Goal: Navigation & Orientation: Find specific page/section

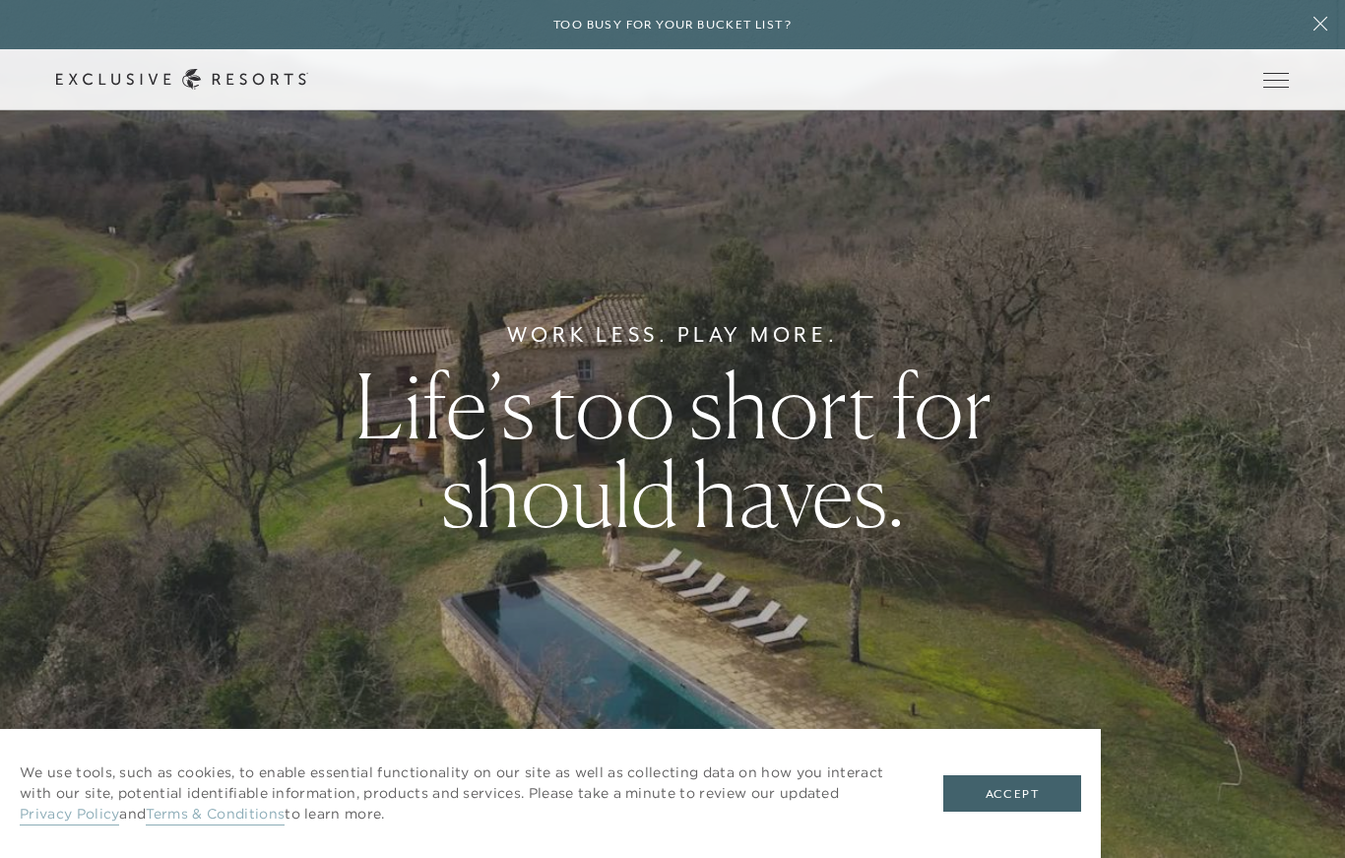
click at [1277, 87] on button "Open navigation" at bounding box center [1276, 80] width 26 height 14
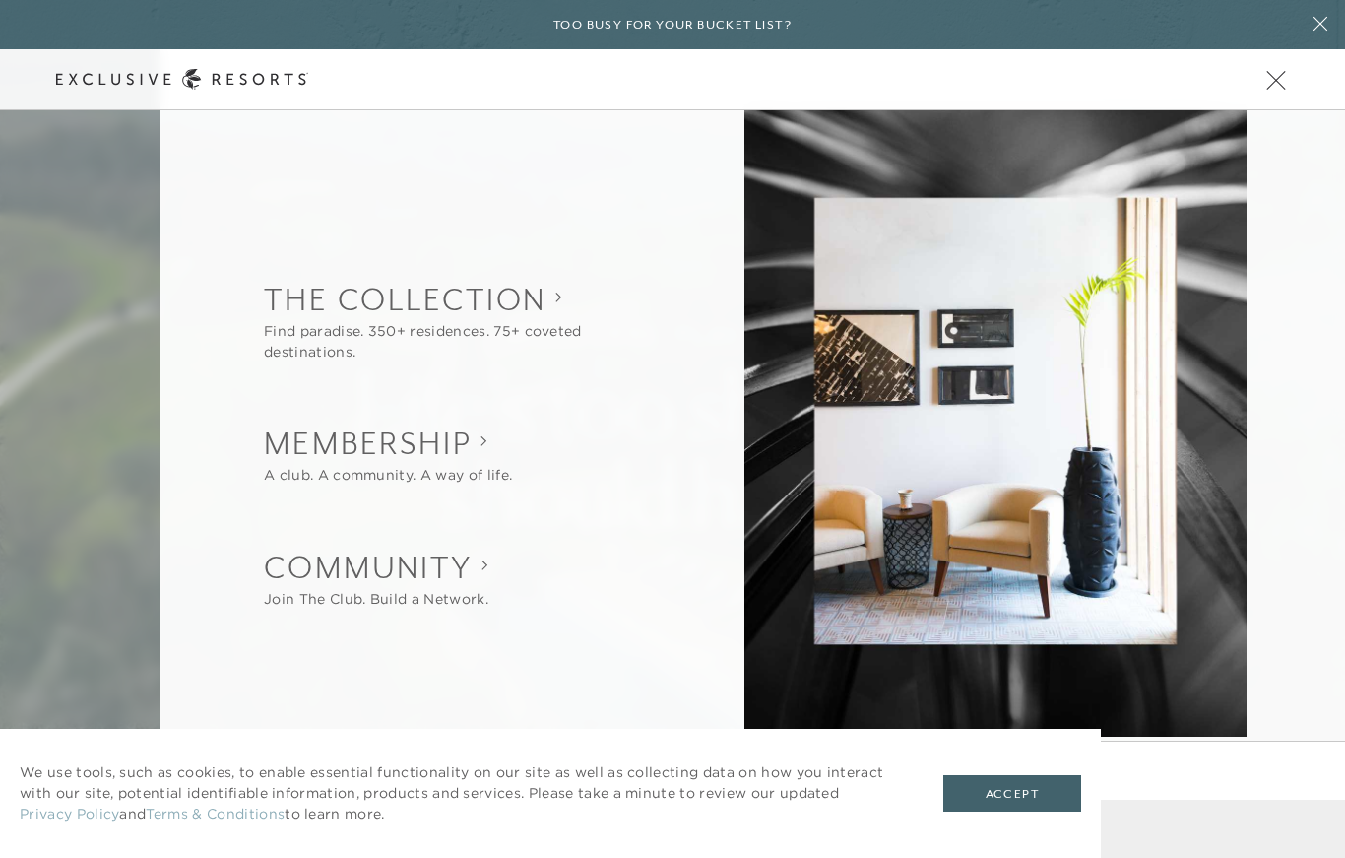
click at [1329, 338] on div "Back The Collection Find paradise. 350+ residences. 75+ coveted destinations. O…" at bounding box center [752, 443] width 1185 height 769
click at [1278, 86] on span "Open navigation" at bounding box center [1276, 80] width 26 height 14
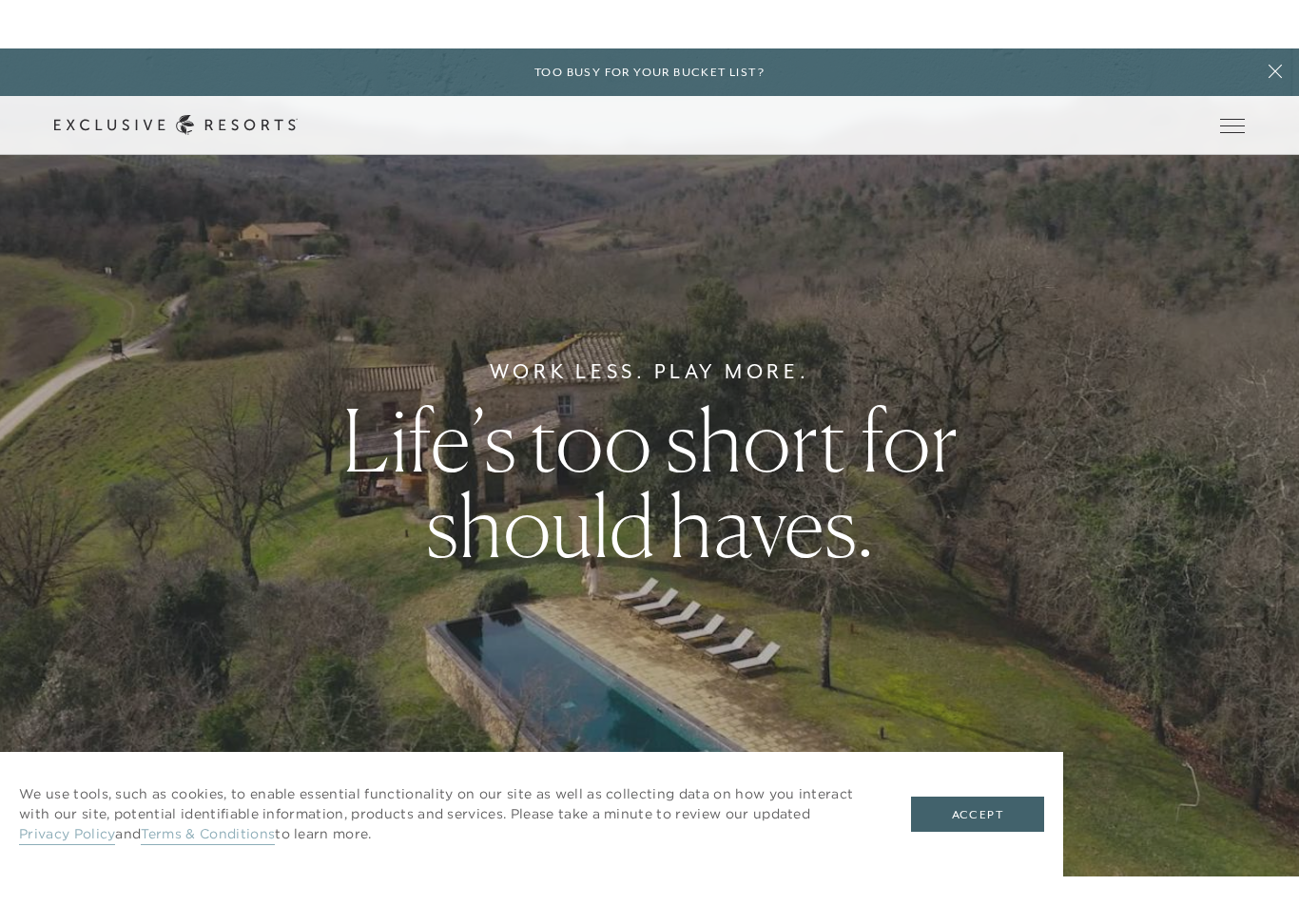
scroll to position [5, 0]
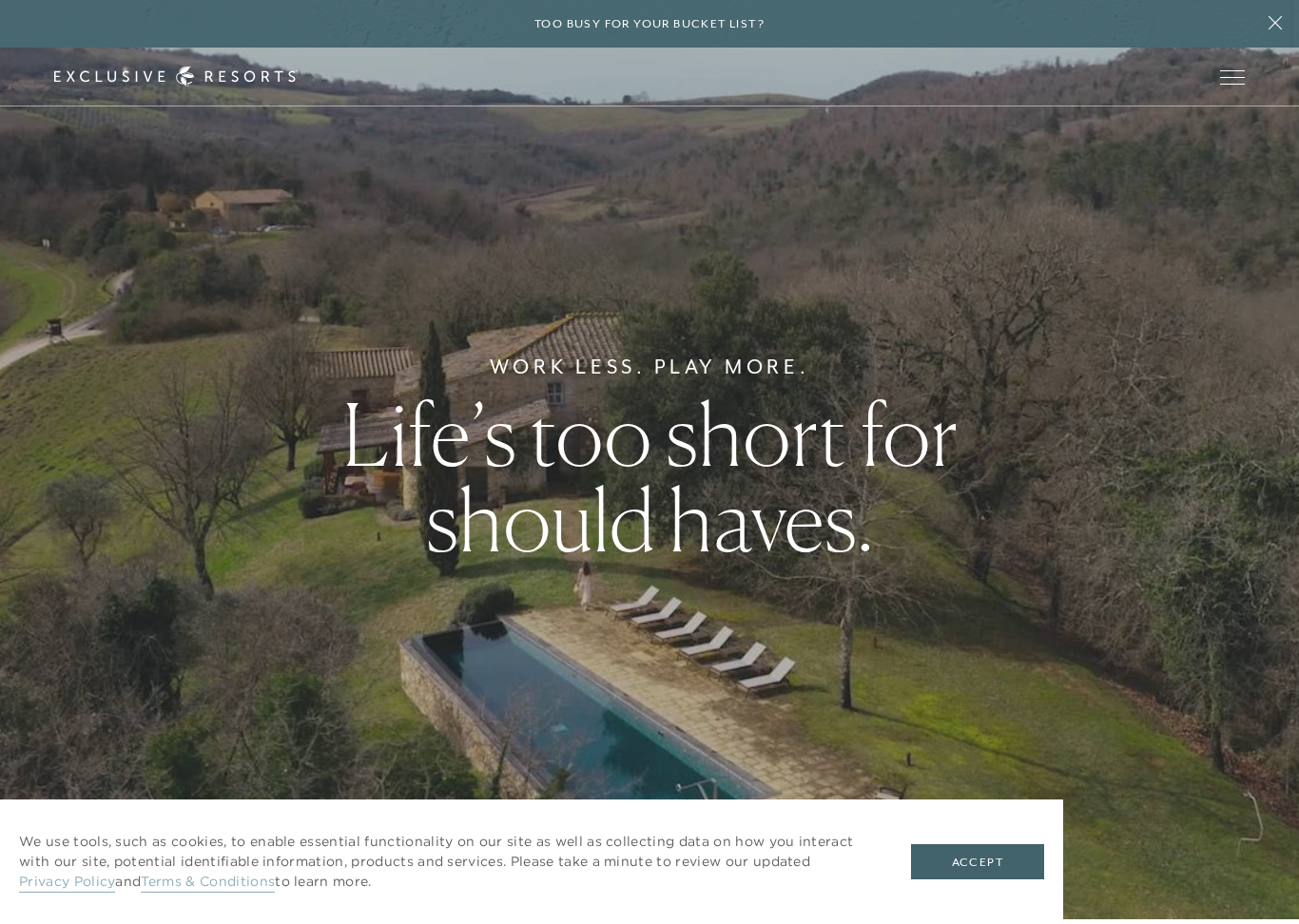
click at [1014, 827] on button "Accept" at bounding box center [977, 861] width 133 height 36
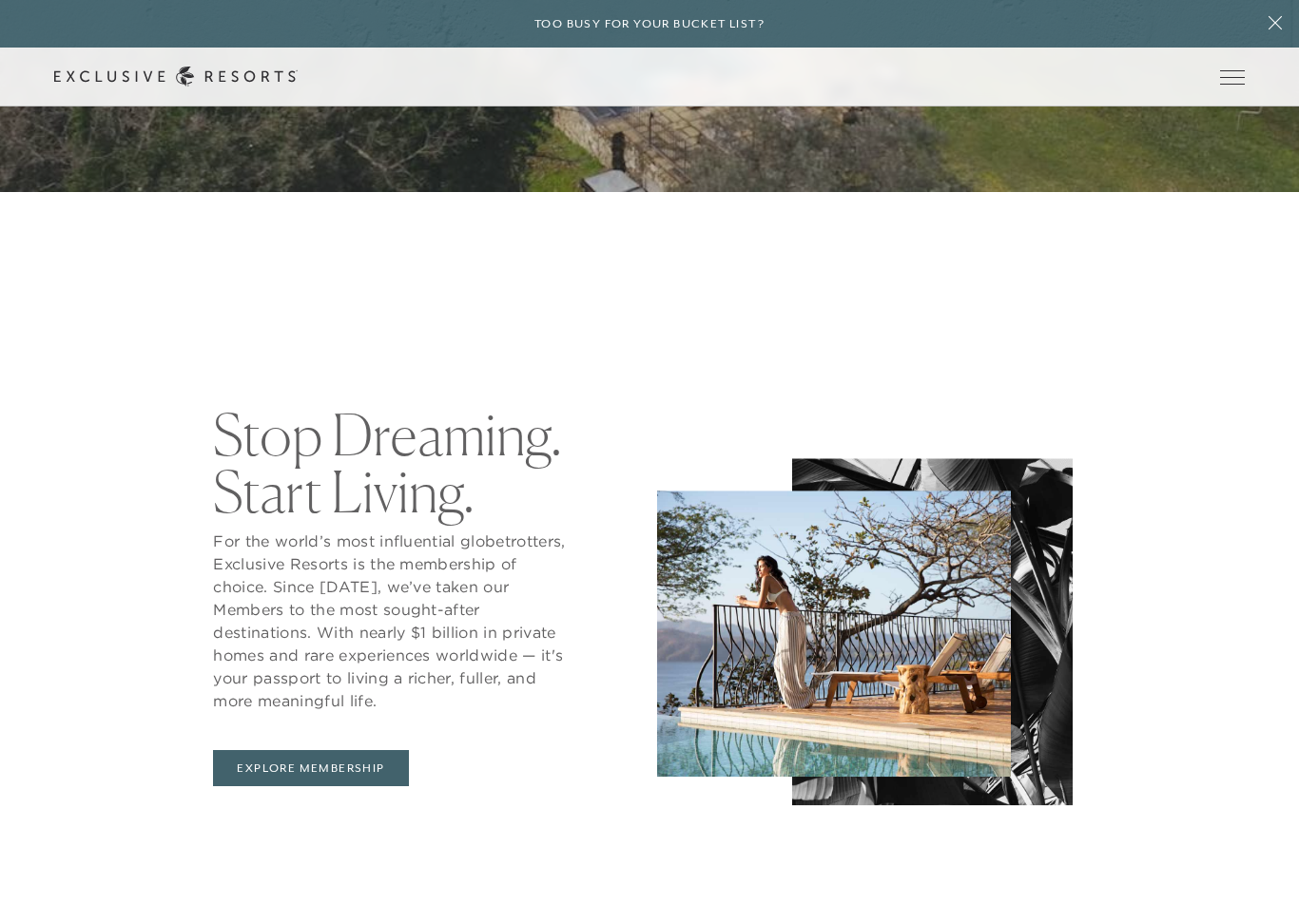
scroll to position [0, 0]
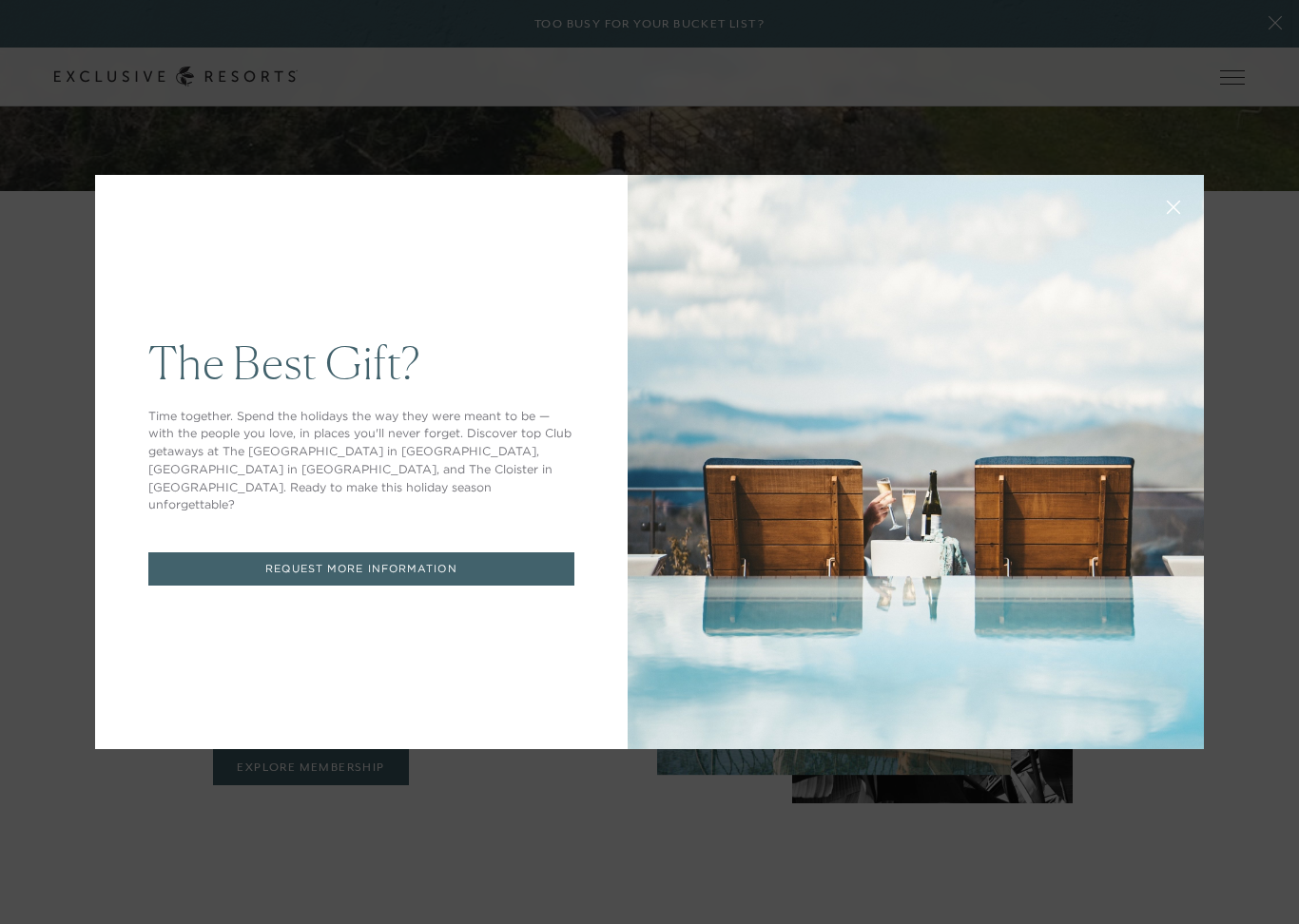
click at [1199, 811] on div "The Best Gift? Time together. Spend the holidays the way they were meant to be …" at bounding box center [649, 462] width 1299 height 924
click at [1265, 669] on div "The Best Gift? Time together. Spend the holidays the way they were meant to be …" at bounding box center [649, 462] width 1299 height 924
click at [1177, 202] on icon at bounding box center [1173, 208] width 14 height 14
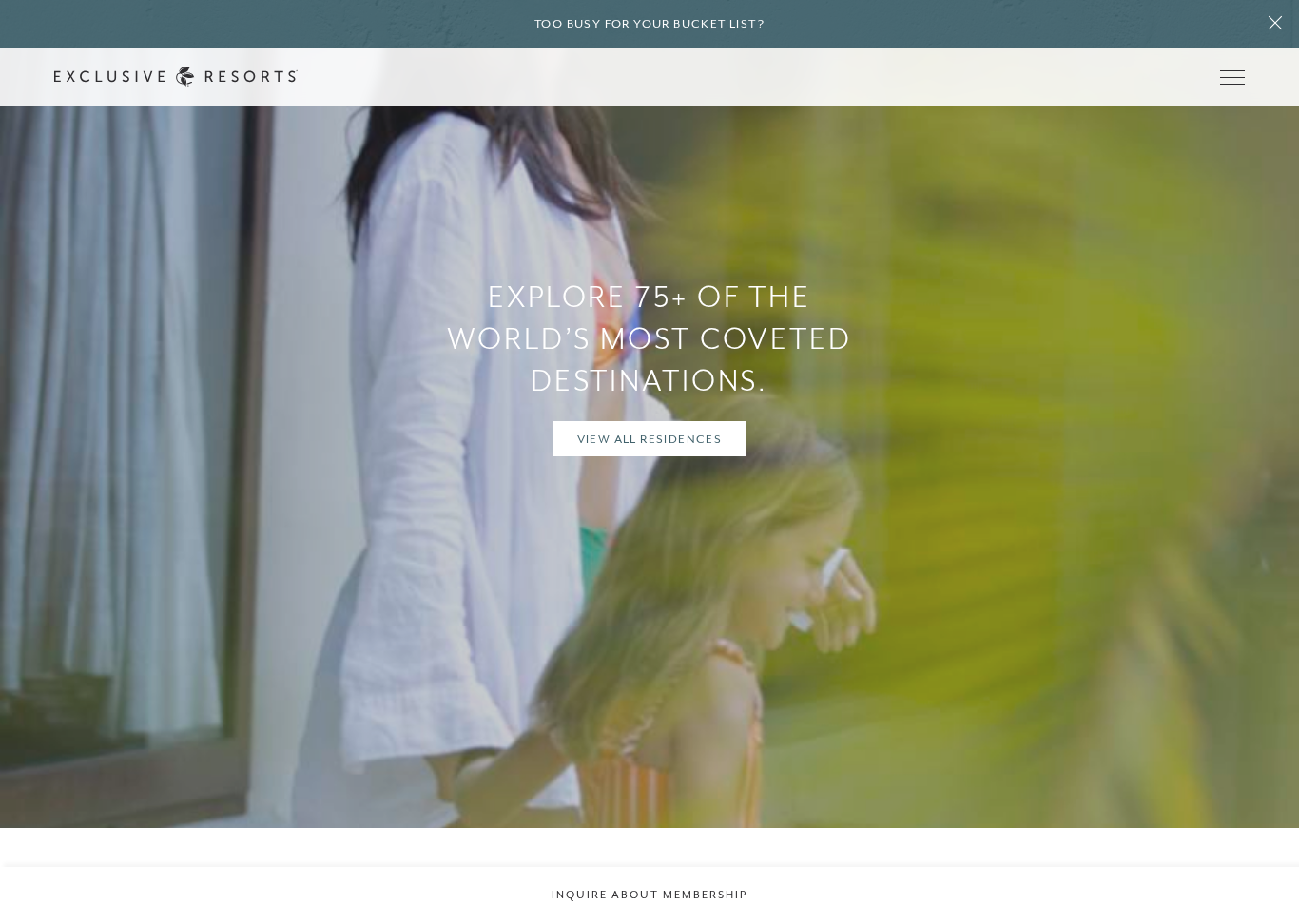
scroll to position [1834, 0]
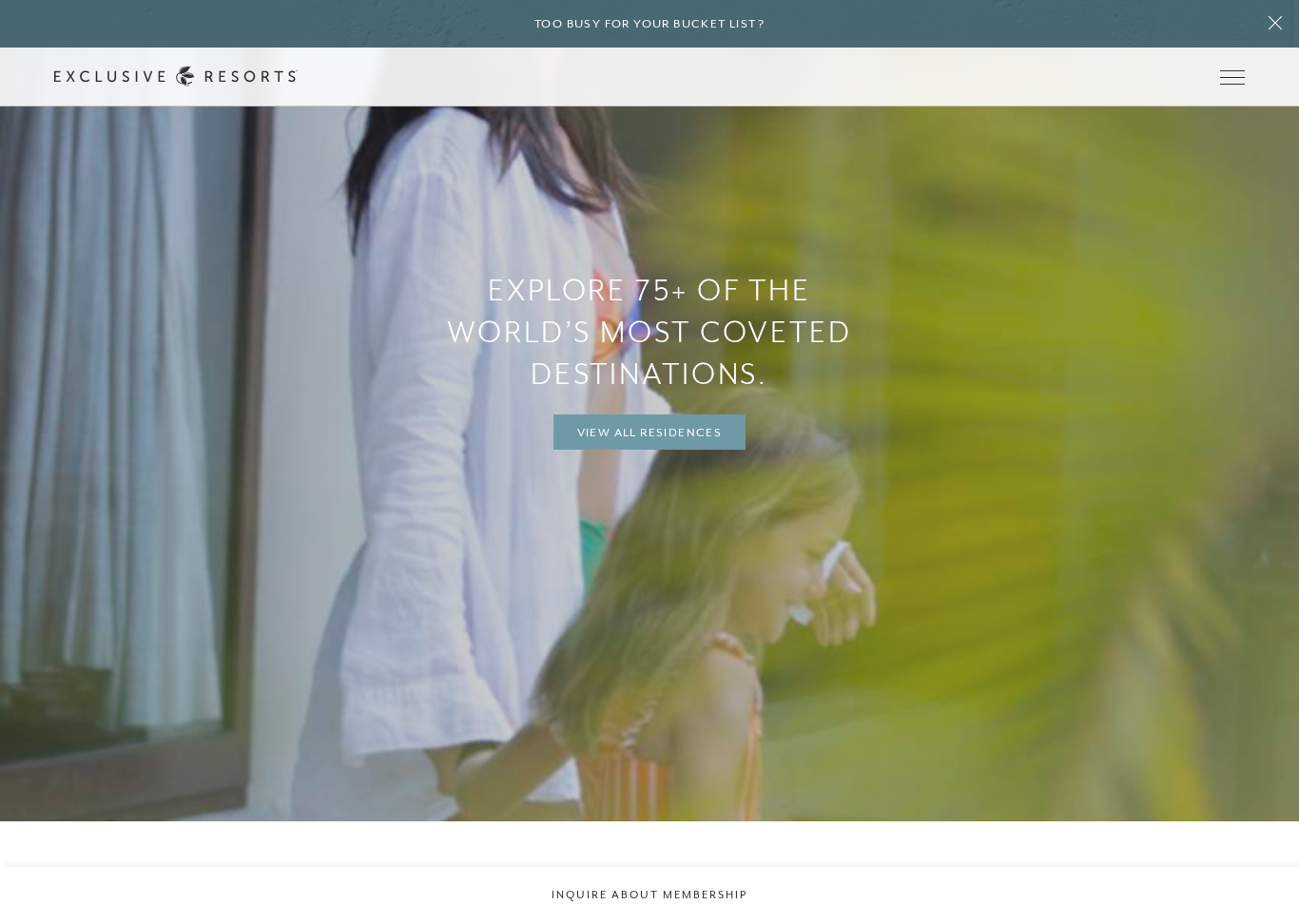
click at [664, 439] on link "View All Residences" at bounding box center [650, 432] width 193 height 36
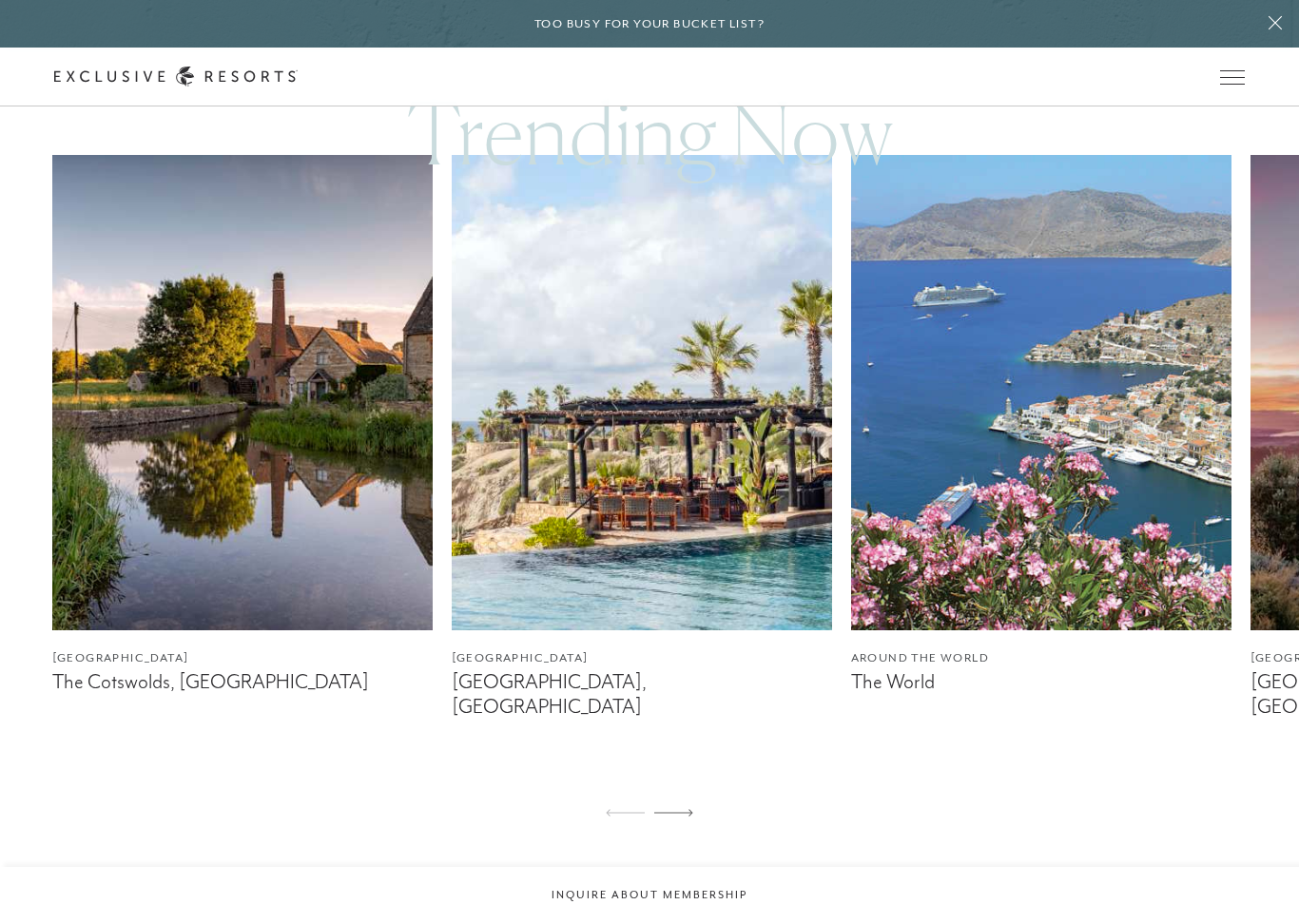
scroll to position [1207, 0]
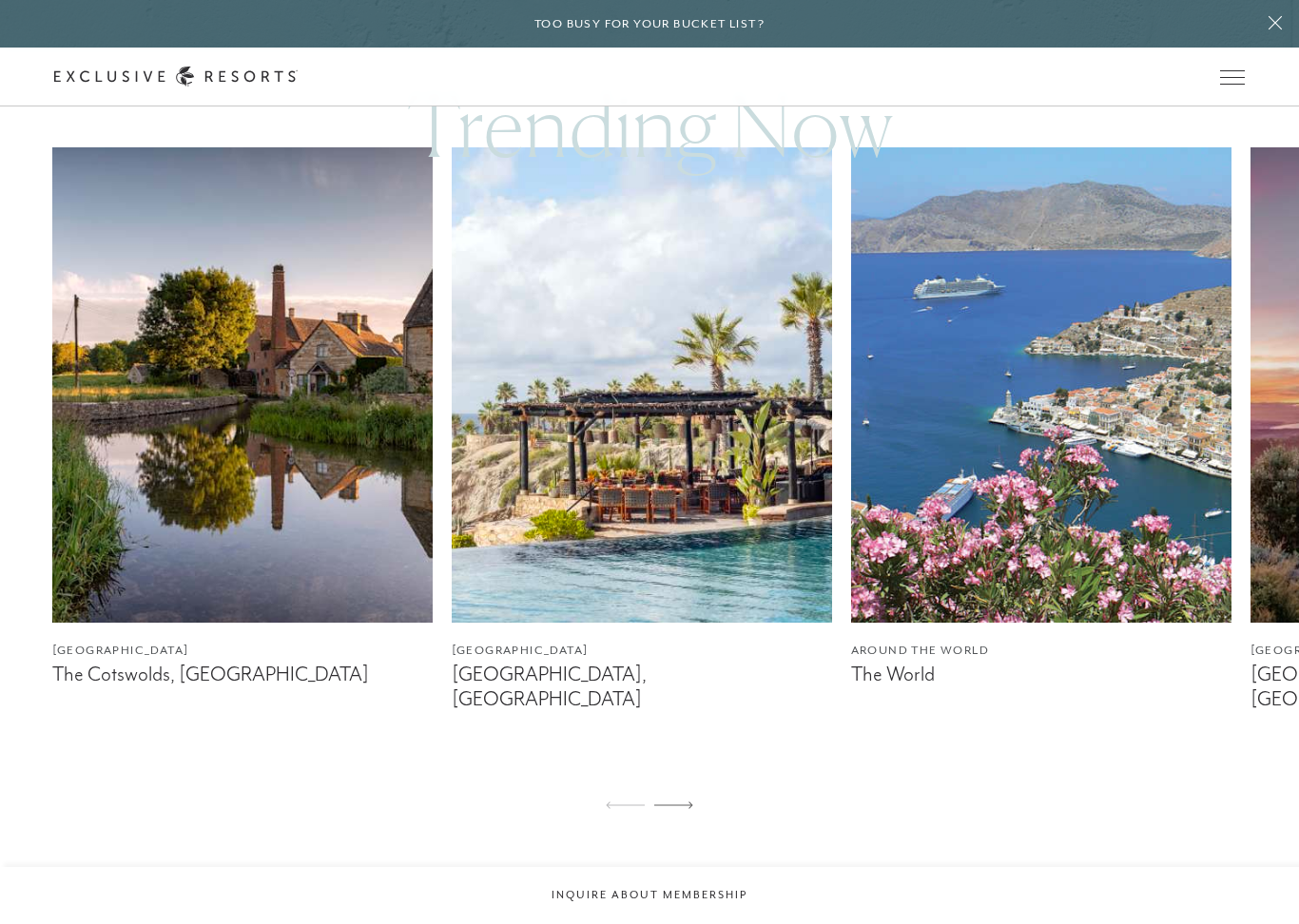
click at [921, 658] on link "Around the World The World" at bounding box center [1041, 417] width 381 height 540
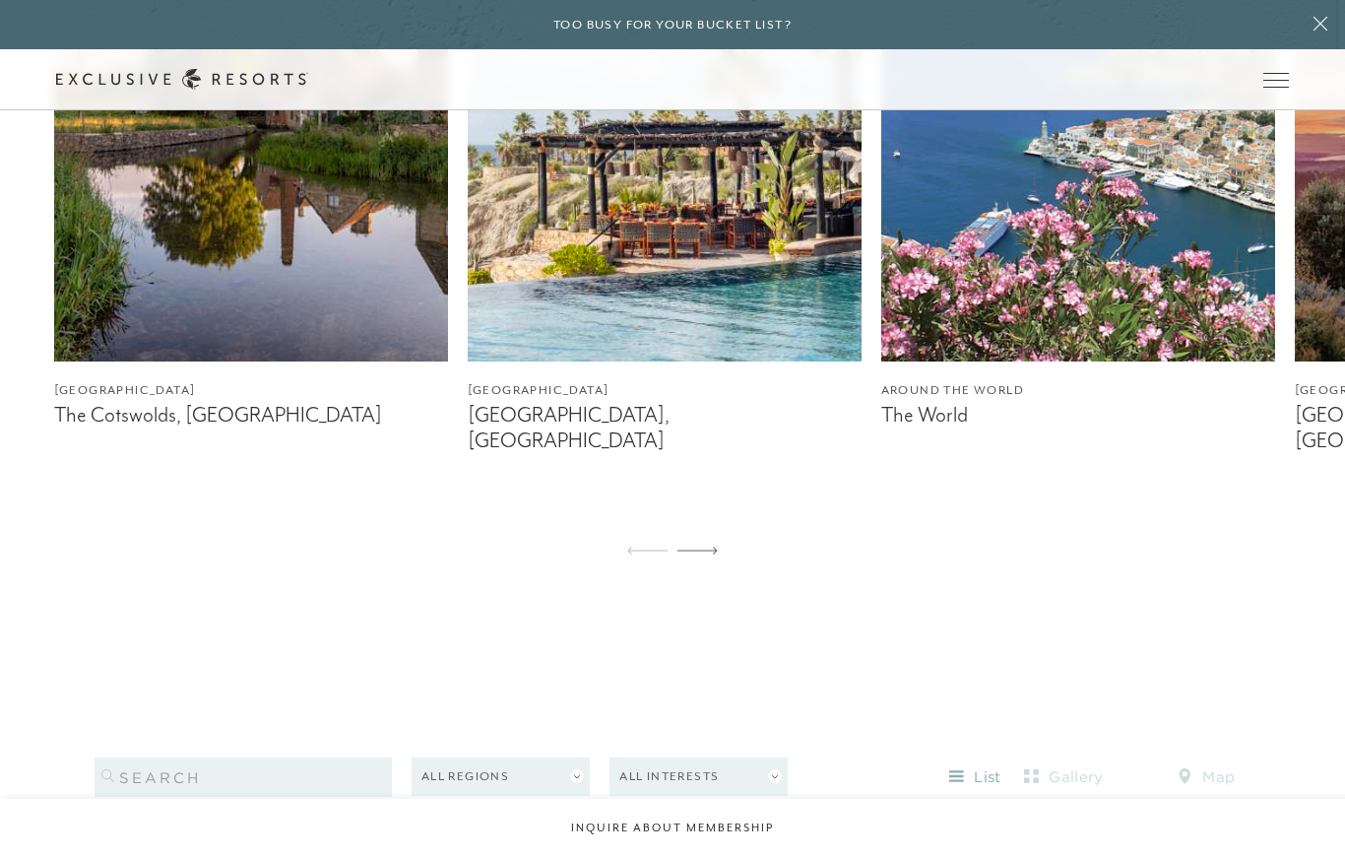
scroll to position [1250, 0]
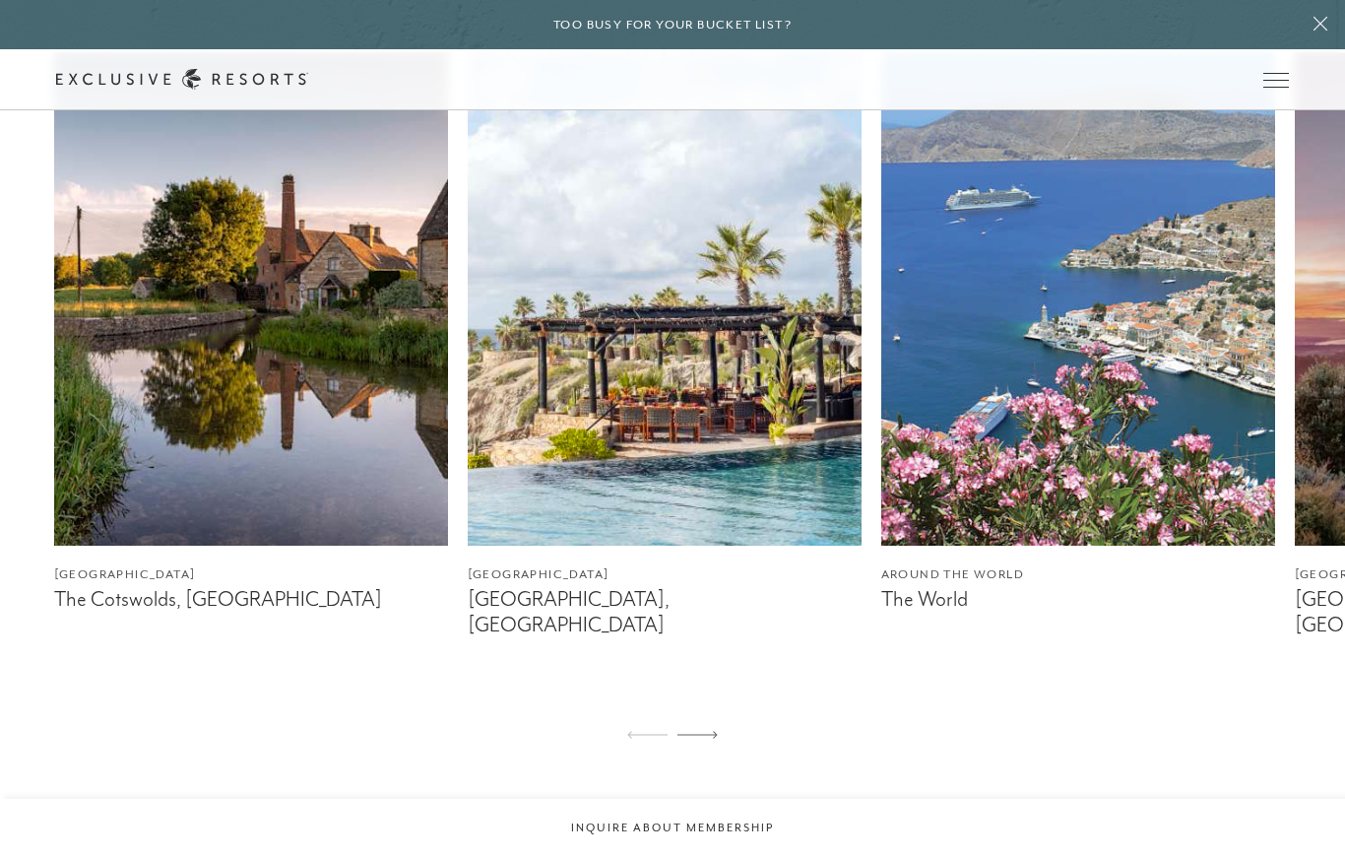
click at [717, 543] on img at bounding box center [665, 299] width 394 height 492
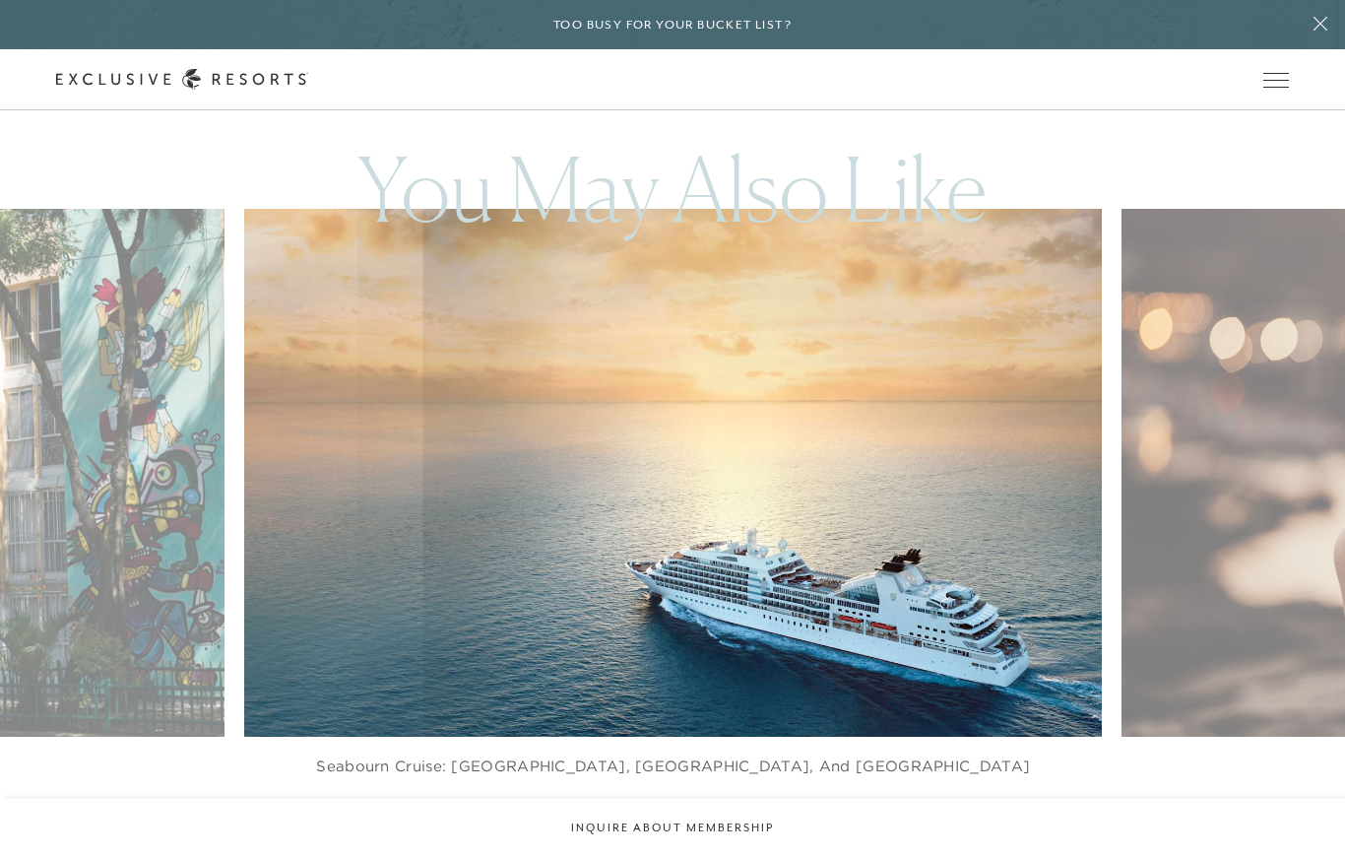
scroll to position [1250, 0]
